Goal: Navigation & Orientation: Understand site structure

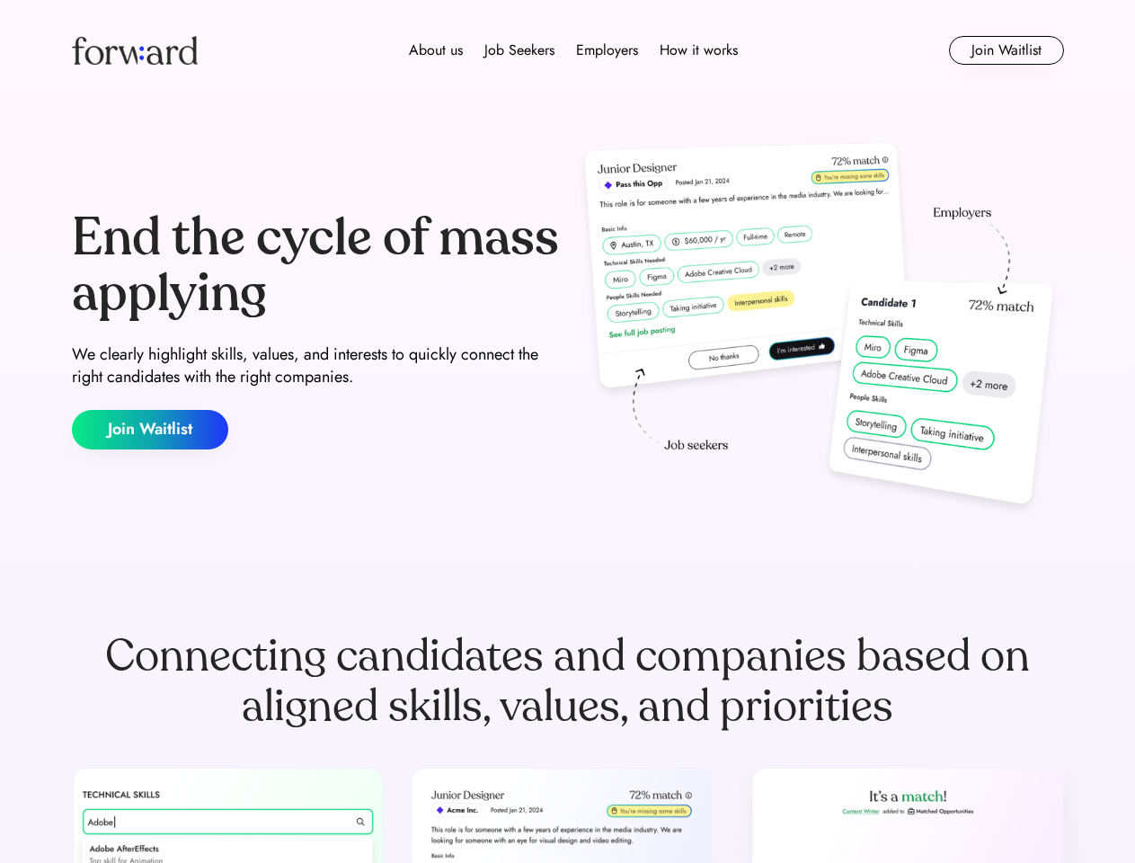
click at [567, 431] on div "End the cycle of mass applying We clearly highlight skills, values, and interes…" at bounding box center [568, 330] width 992 height 386
click at [568, 50] on div "About us Job Seekers Employers How it works" at bounding box center [573, 51] width 708 height 22
click at [135, 50] on img at bounding box center [135, 50] width 126 height 29
click at [573, 50] on div "About us Job Seekers Employers How it works" at bounding box center [573, 51] width 708 height 22
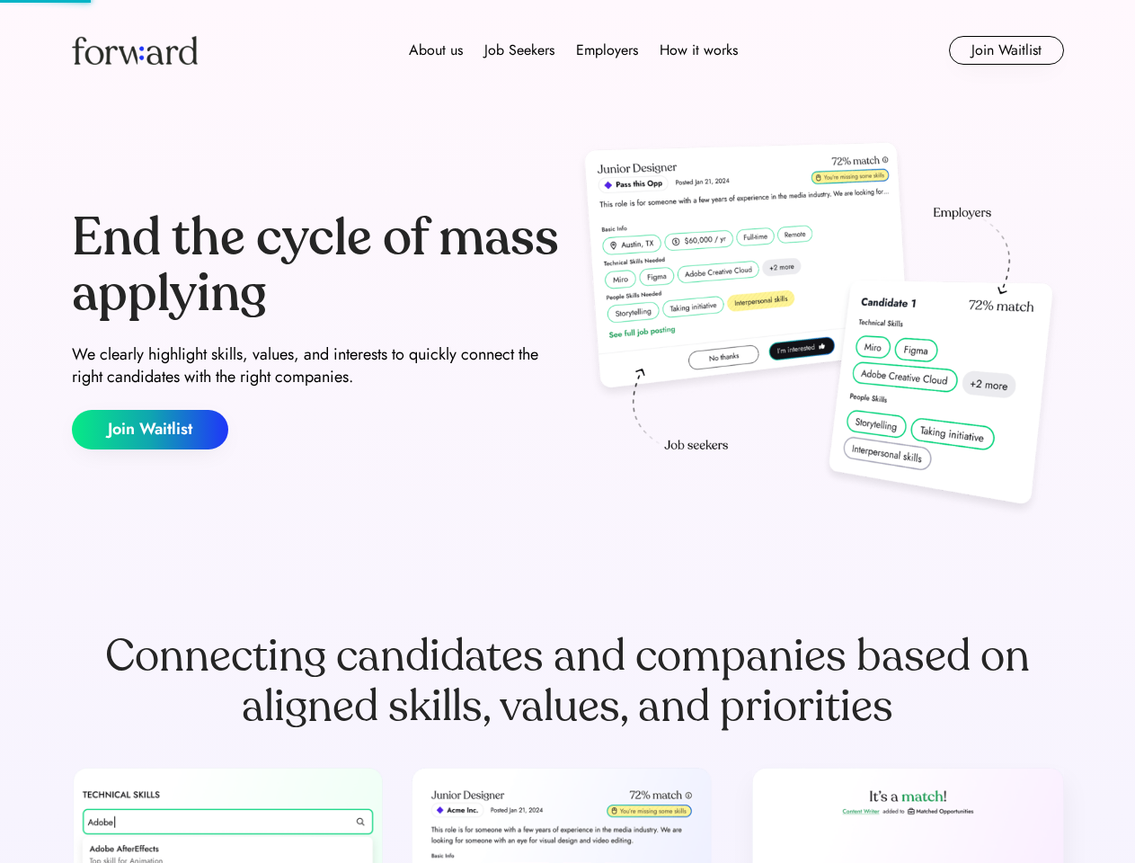
click at [436, 50] on div "About us" at bounding box center [436, 51] width 54 height 22
click at [519, 50] on div "Job Seekers" at bounding box center [519, 51] width 70 height 22
click at [607, 50] on div "Employers" at bounding box center [607, 51] width 62 height 22
click at [697, 50] on div "How it works" at bounding box center [699, 51] width 78 height 22
click at [1005, 50] on button "Join Waitlist" at bounding box center [1006, 50] width 115 height 29
